Goal: Task Accomplishment & Management: Use online tool/utility

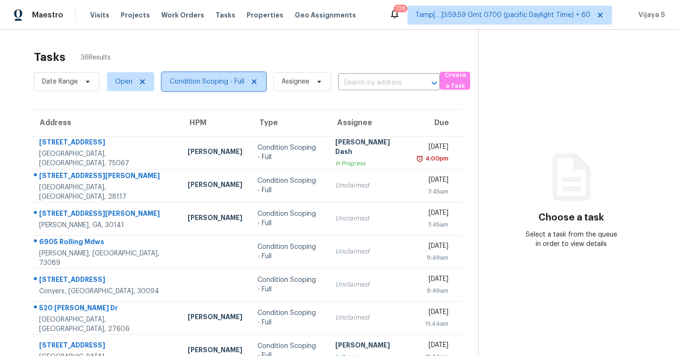
click at [195, 79] on span "Condition Scoping - Full" at bounding box center [207, 81] width 75 height 9
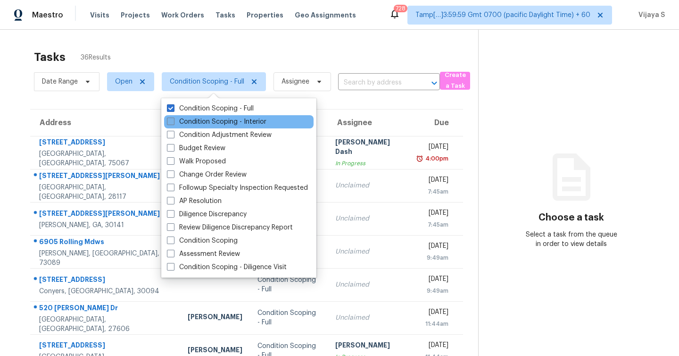
click at [170, 124] on span at bounding box center [171, 121] width 8 height 8
click at [170, 123] on input "Condition Scoping - Interior" at bounding box center [170, 120] width 6 height 6
checkbox input "true"
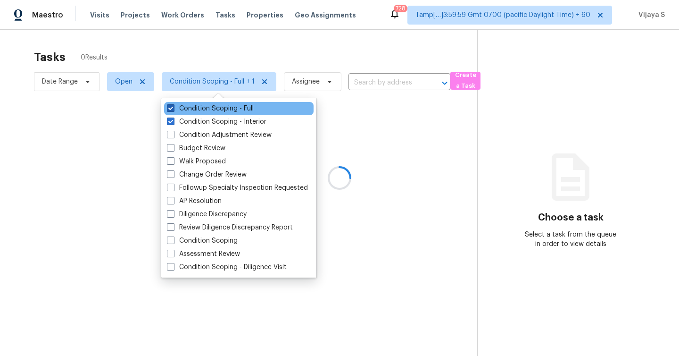
click at [171, 105] on span at bounding box center [171, 108] width 8 height 8
click at [171, 105] on input "Condition Scoping - Full" at bounding box center [170, 107] width 6 height 6
checkbox input "false"
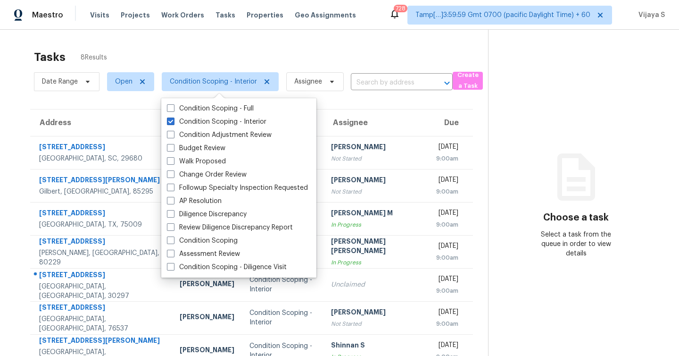
click at [193, 55] on div "Tasks 8 Results" at bounding box center [261, 57] width 454 height 25
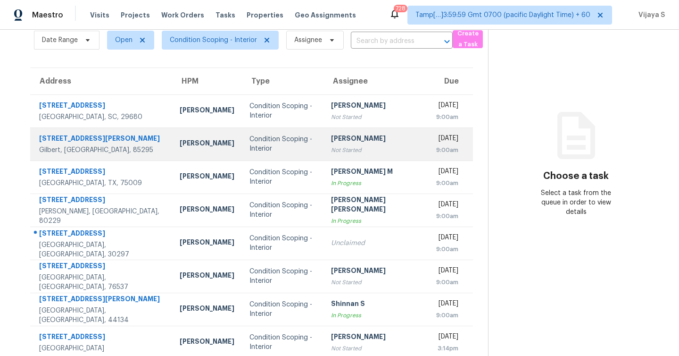
scroll to position [42, 0]
click at [284, 150] on td "Condition Scoping - Interior" at bounding box center [283, 143] width 82 height 33
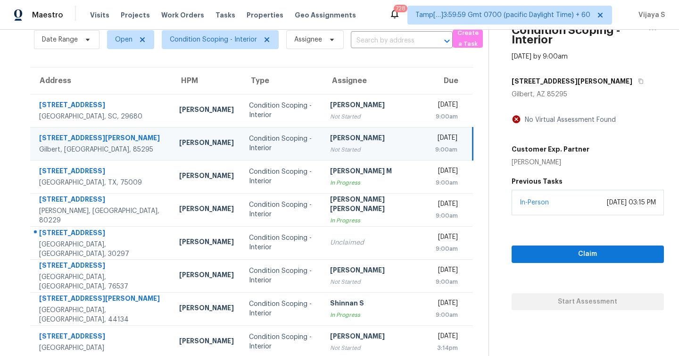
scroll to position [0, 0]
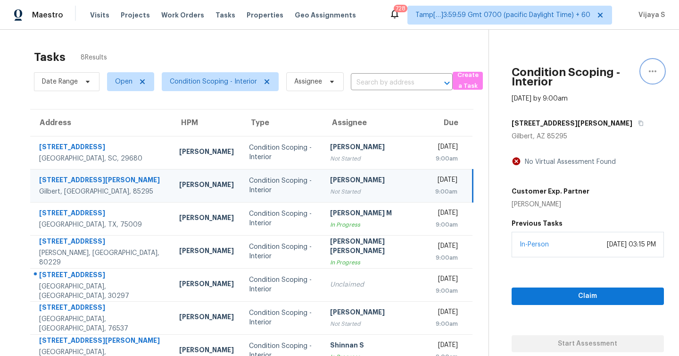
click at [651, 71] on icon "button" at bounding box center [652, 71] width 11 height 11
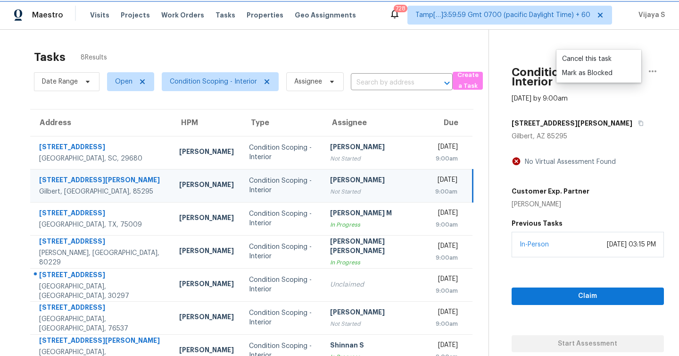
click at [651, 71] on icon "button" at bounding box center [652, 71] width 11 height 11
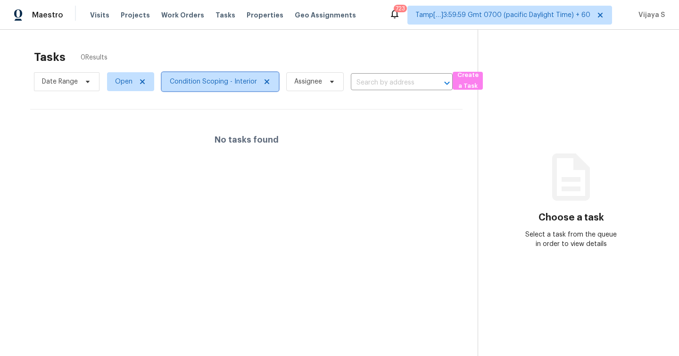
click at [211, 85] on span "Condition Scoping - Interior" at bounding box center [213, 81] width 87 height 9
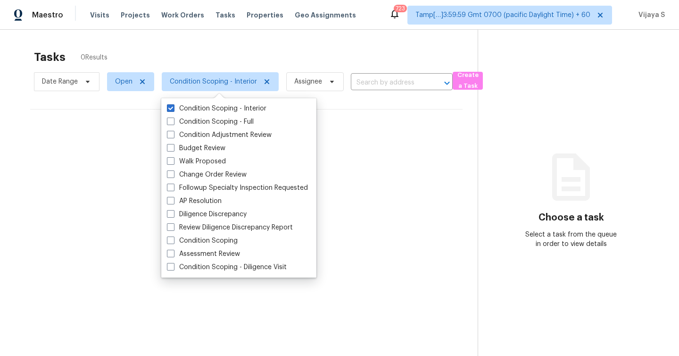
click at [138, 151] on div "No tasks found" at bounding box center [246, 139] width 433 height 60
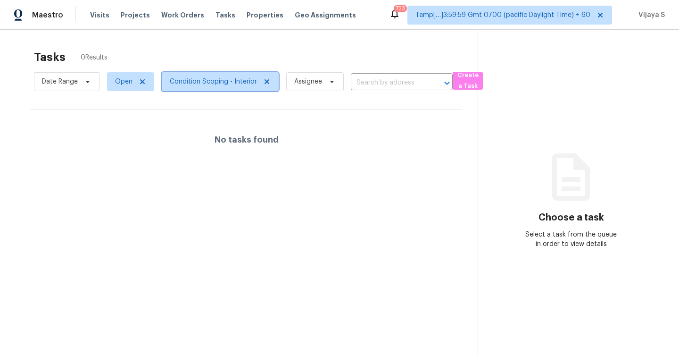
click at [215, 79] on span "Condition Scoping - Interior" at bounding box center [213, 81] width 87 height 9
click at [224, 43] on div "Tasks 0 Results Date Range Open Condition Scoping - Interior Assignee ​ Create …" at bounding box center [339, 208] width 679 height 356
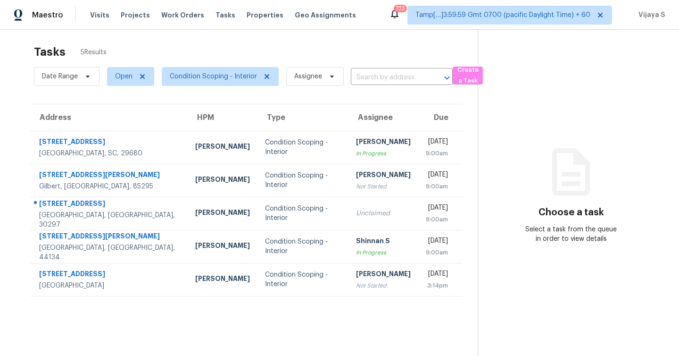
scroll to position [8, 0]
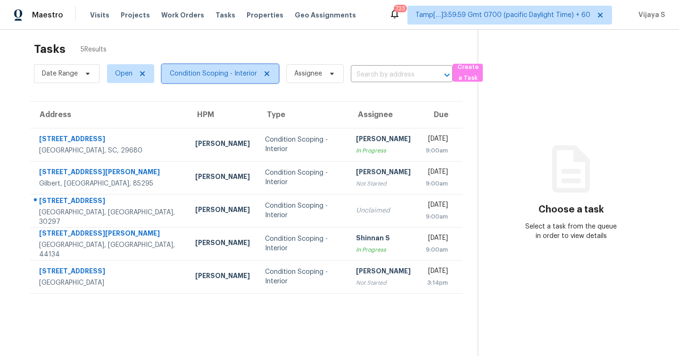
click at [219, 79] on span "Condition Scoping - Interior" at bounding box center [220, 73] width 117 height 19
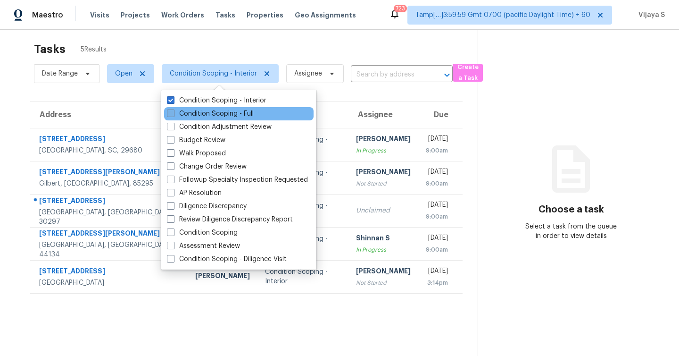
click at [170, 115] on span at bounding box center [171, 113] width 8 height 8
click at [170, 115] on input "Condition Scoping - Full" at bounding box center [170, 112] width 6 height 6
checkbox input "true"
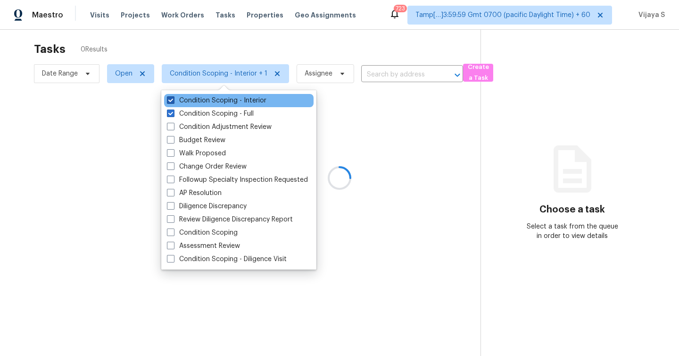
click at [171, 98] on span at bounding box center [171, 100] width 8 height 8
click at [171, 98] on input "Condition Scoping - Interior" at bounding box center [170, 99] width 6 height 6
checkbox input "false"
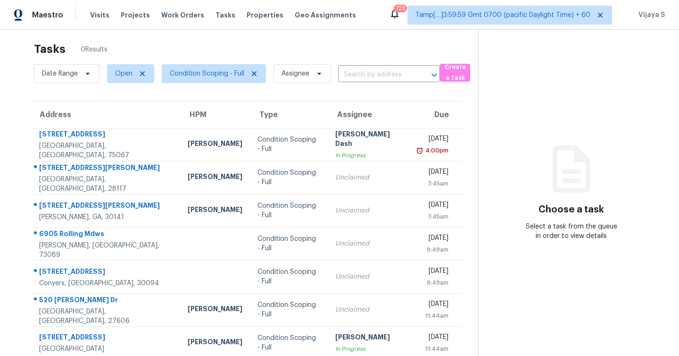
click at [270, 38] on div "Tasks 0 Results" at bounding box center [256, 49] width 444 height 25
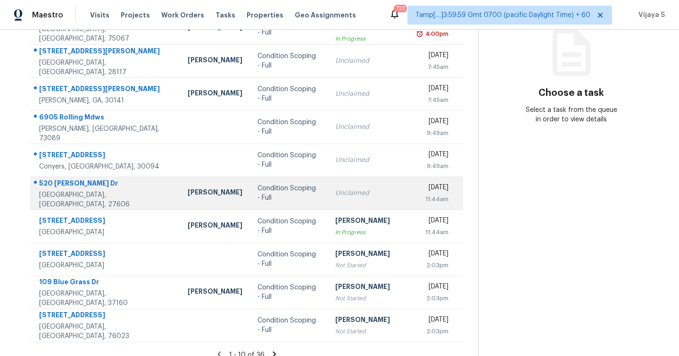
scroll to position [135, 0]
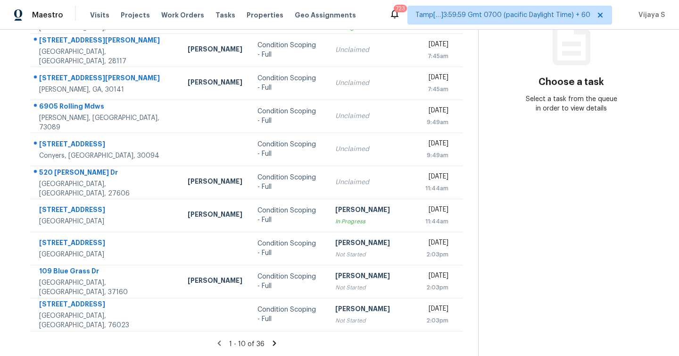
click at [273, 343] on icon at bounding box center [274, 342] width 3 height 5
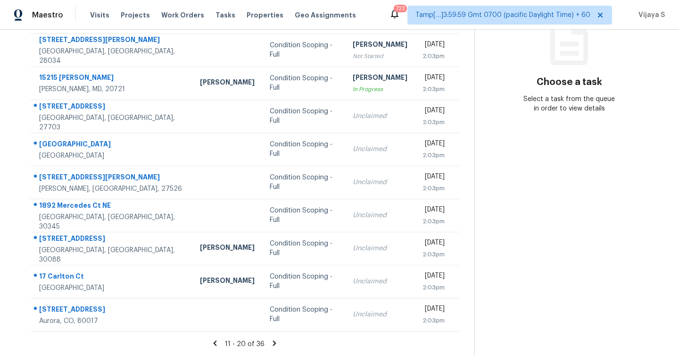
click at [273, 342] on icon at bounding box center [274, 342] width 3 height 5
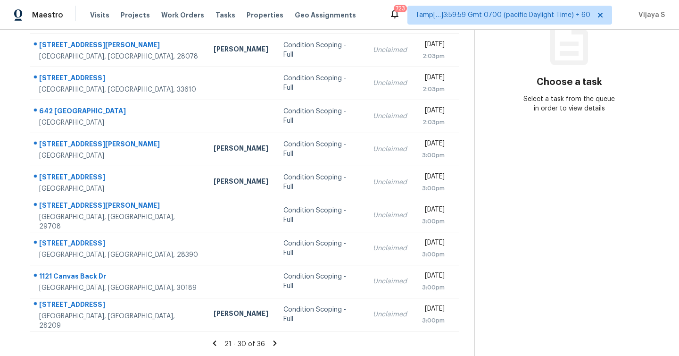
click at [272, 344] on icon at bounding box center [275, 343] width 8 height 8
